Goal: Register for event/course

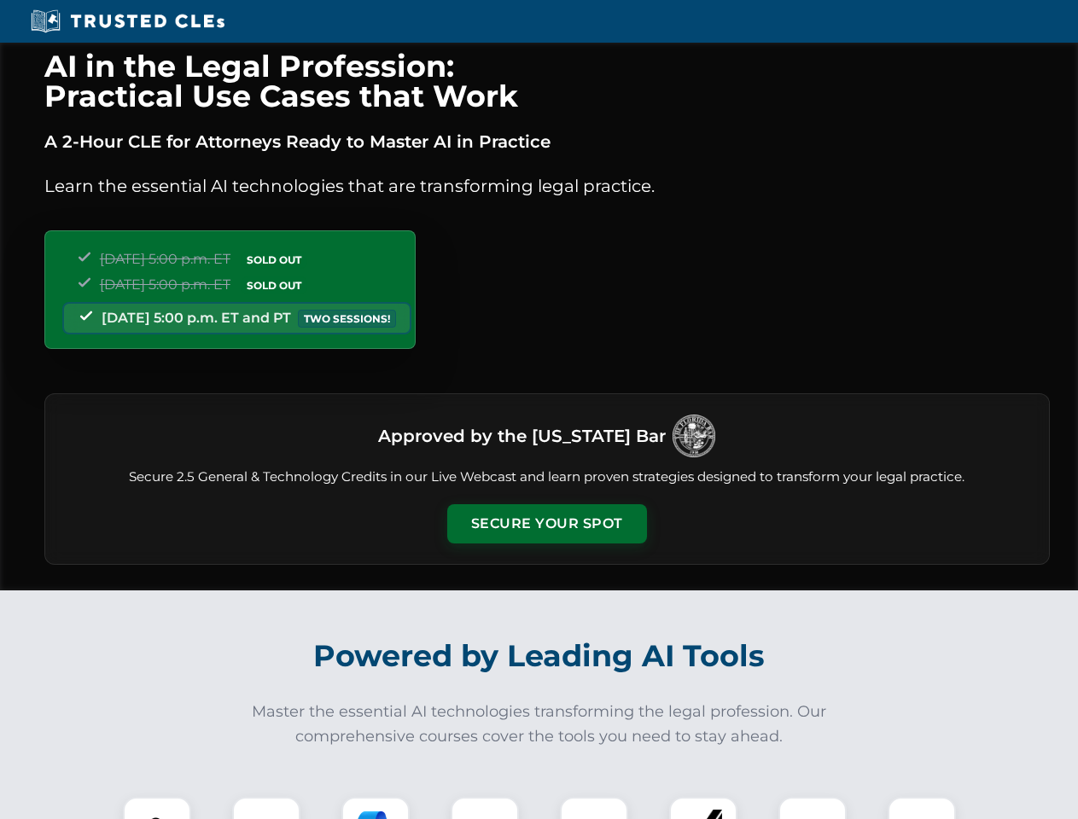
click at [546, 524] on button "Secure Your Spot" at bounding box center [547, 523] width 200 height 39
click at [157, 808] on img at bounding box center [157, 832] width 50 height 50
